Goal: Use online tool/utility

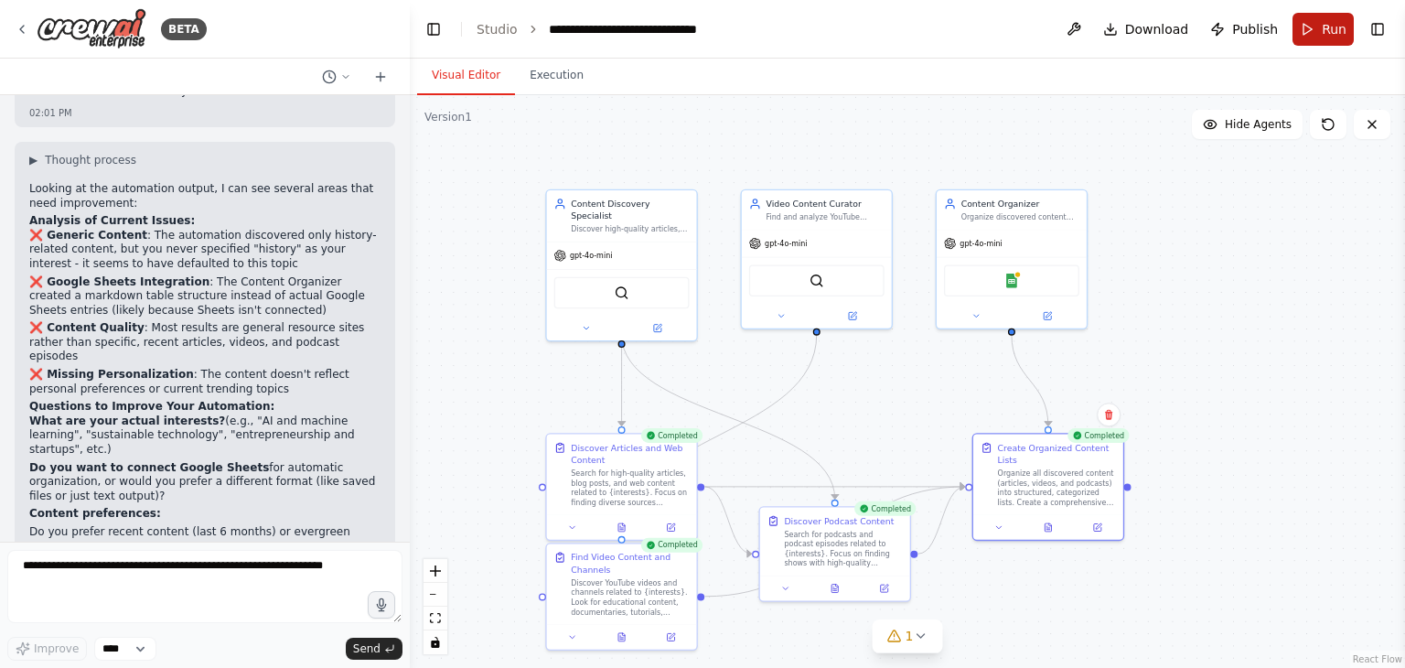
click at [1324, 30] on span "Run" at bounding box center [1334, 29] width 25 height 18
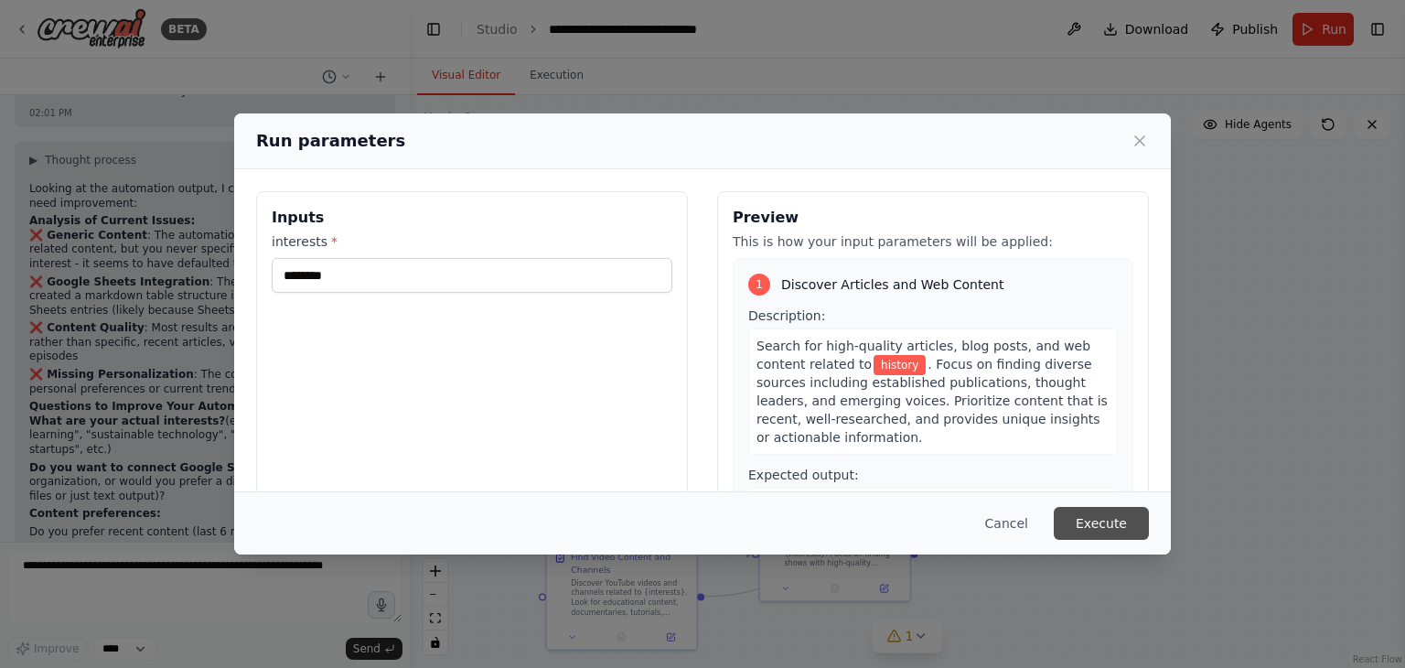
click at [1094, 513] on button "Execute" at bounding box center [1101, 523] width 95 height 33
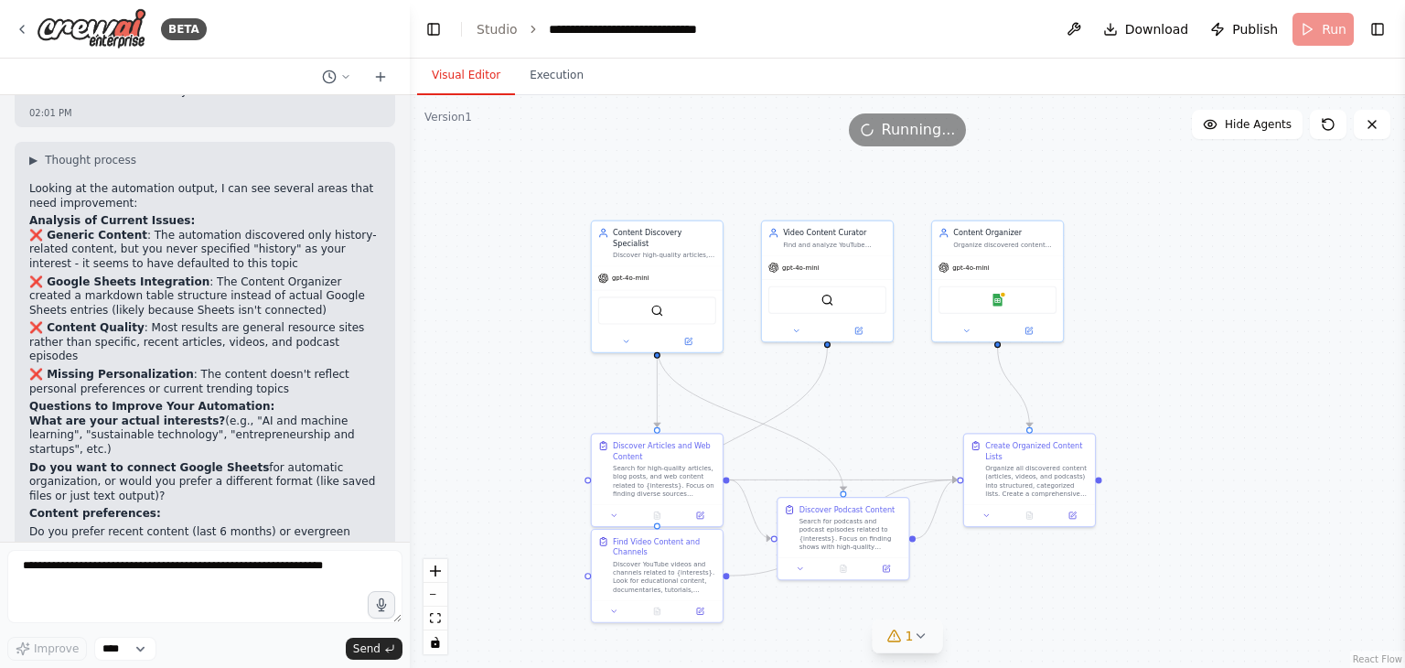
click at [898, 637] on icon at bounding box center [894, 635] width 15 height 15
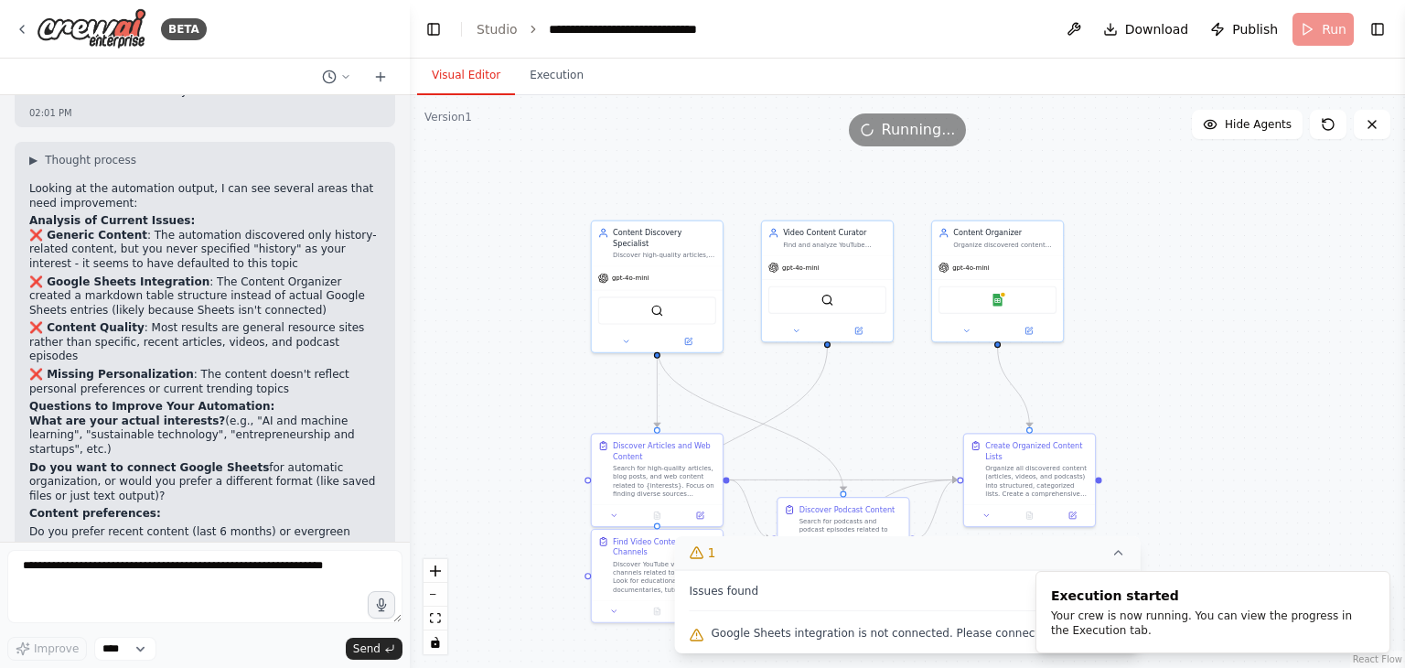
click at [901, 536] on button "1" at bounding box center [907, 553] width 465 height 34
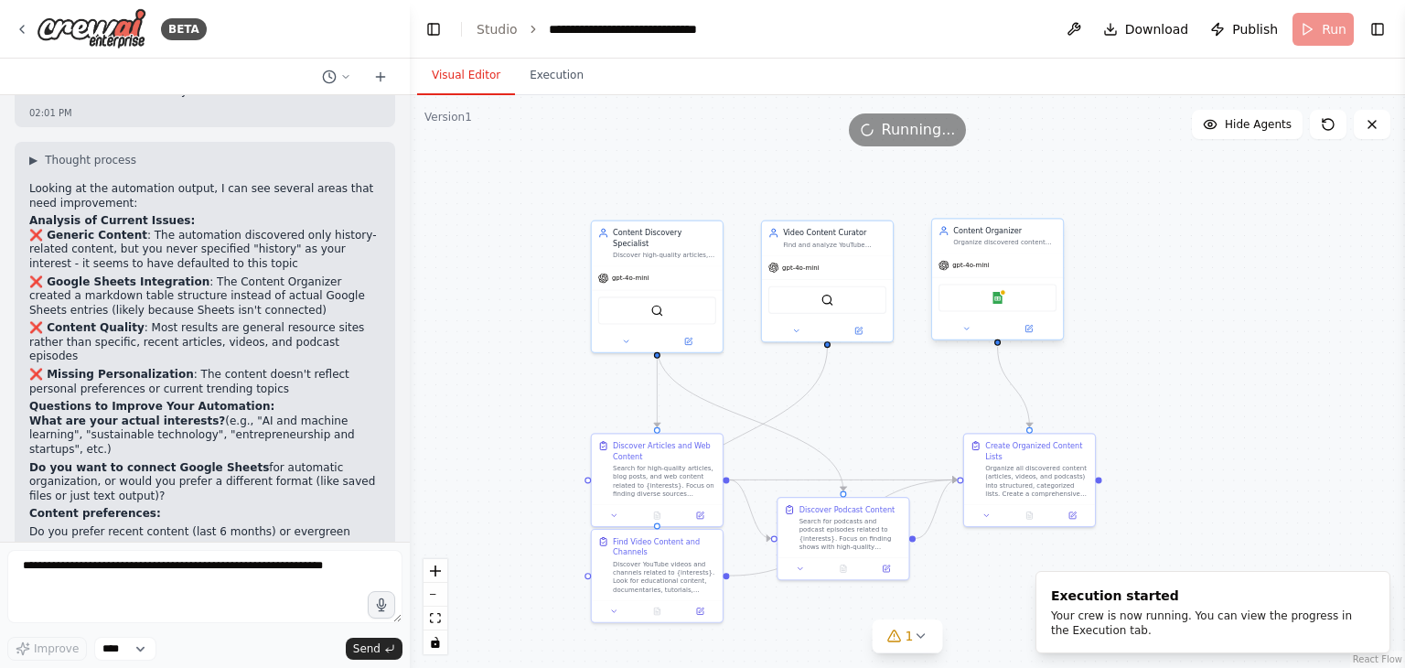
click at [987, 299] on div "Google Sheets" at bounding box center [997, 297] width 118 height 27
click at [1030, 325] on icon at bounding box center [1028, 329] width 8 height 8
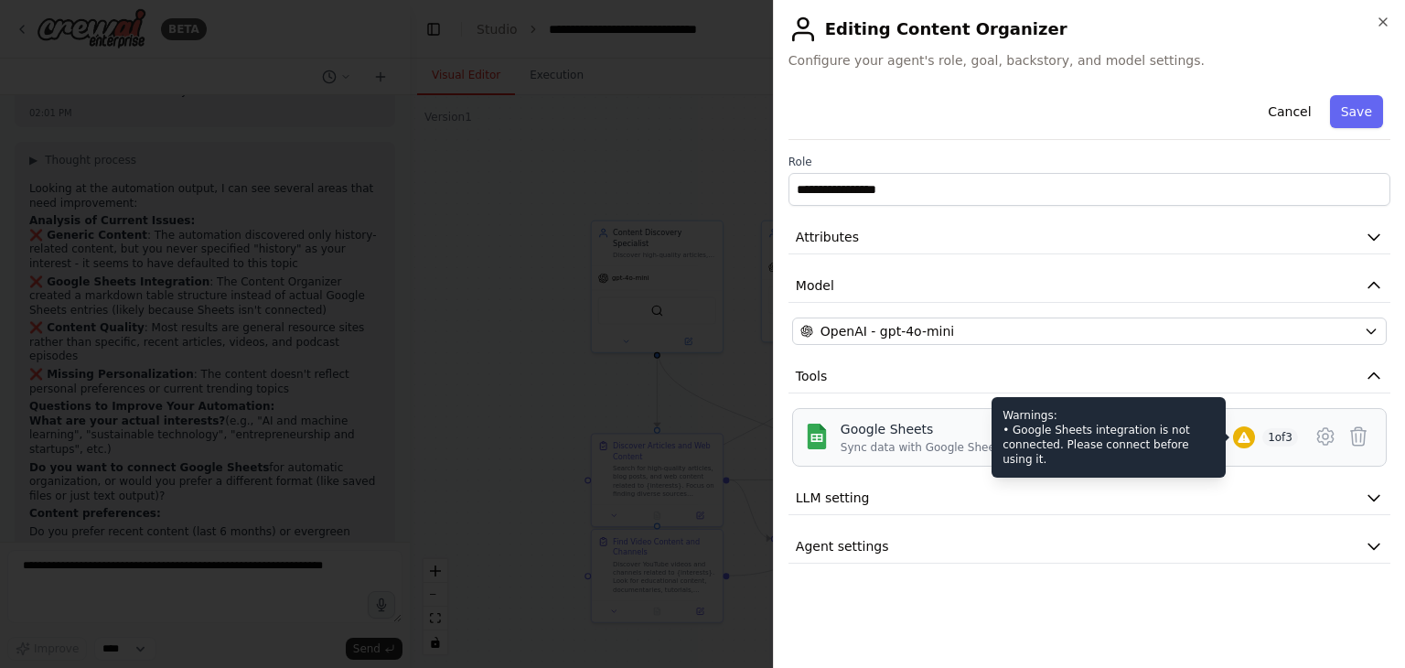
click at [1256, 441] on div "Google Sheets Sync data with Google Sheets Warnings: • Google Sheets integratio…" at bounding box center [1068, 437] width 457 height 35
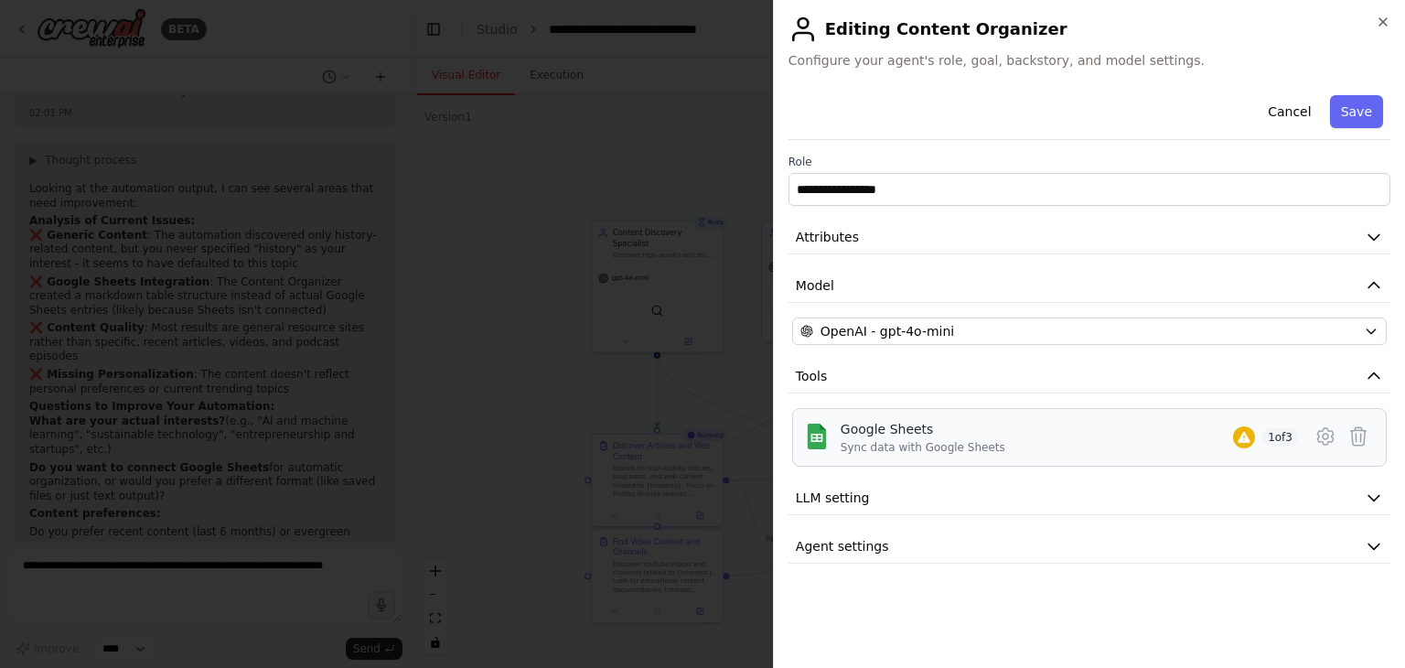
click at [1279, 433] on span "1 of 3" at bounding box center [1280, 437] width 36 height 18
click at [1326, 434] on icon at bounding box center [1325, 436] width 22 height 22
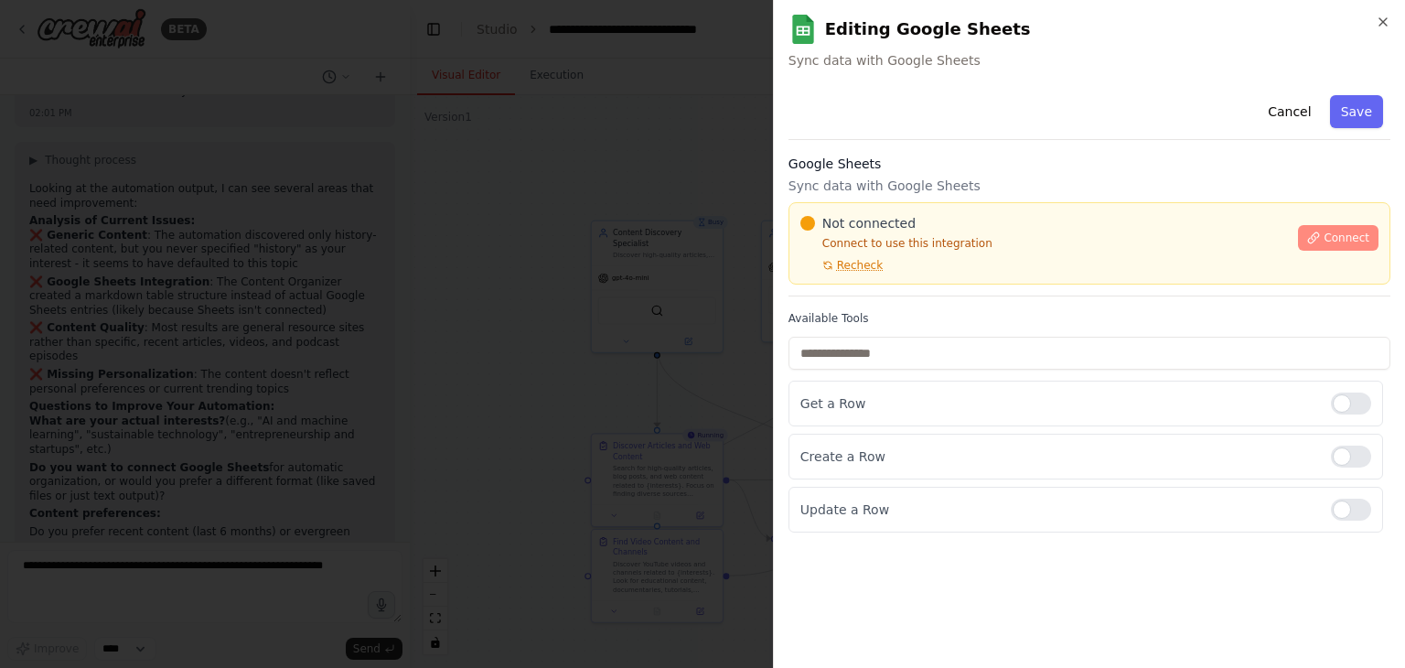
click at [1342, 232] on span "Connect" at bounding box center [1346, 237] width 46 height 15
click at [1335, 234] on span "Connect" at bounding box center [1346, 237] width 46 height 15
click at [909, 181] on p "Sync data with Google Sheets" at bounding box center [1089, 186] width 602 height 18
click at [577, 269] on div at bounding box center [702, 334] width 1405 height 668
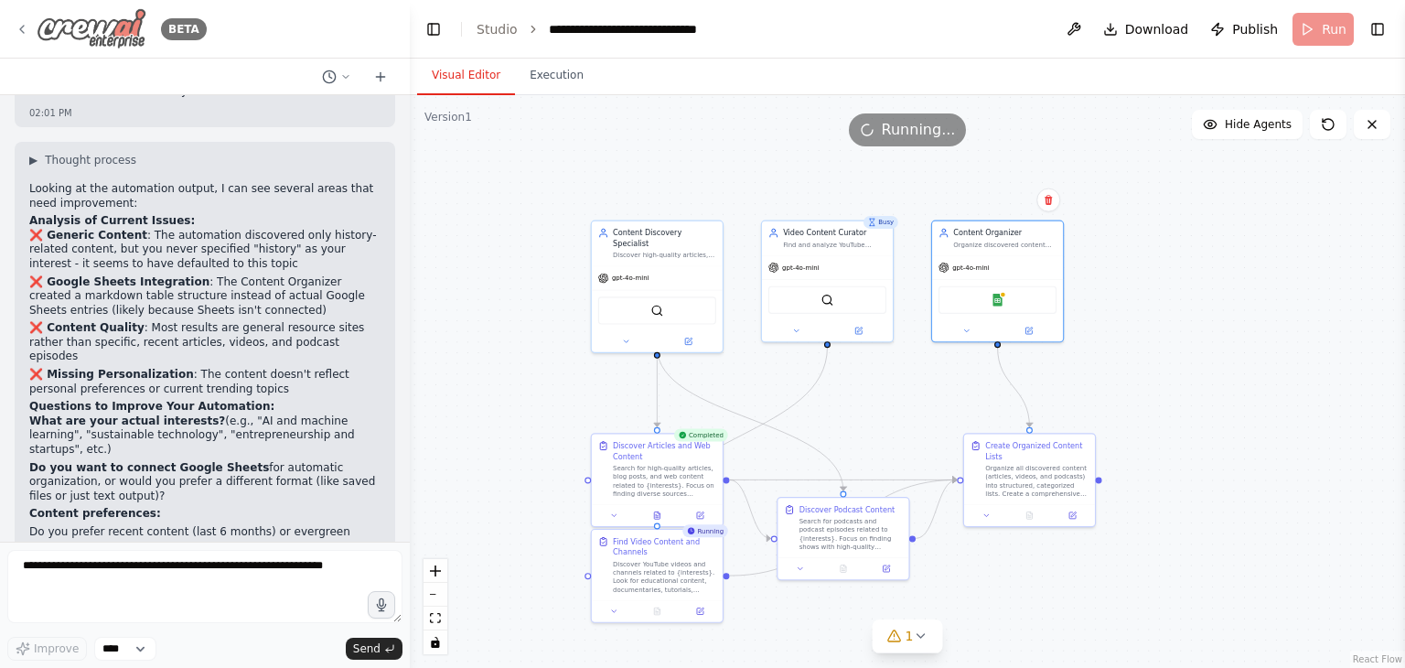
click at [20, 29] on icon at bounding box center [22, 29] width 4 height 7
